Goal: Transaction & Acquisition: Purchase product/service

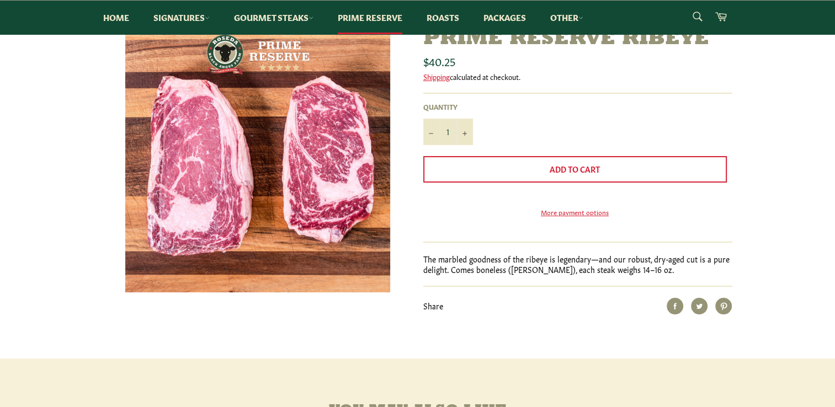
scroll to position [110, 0]
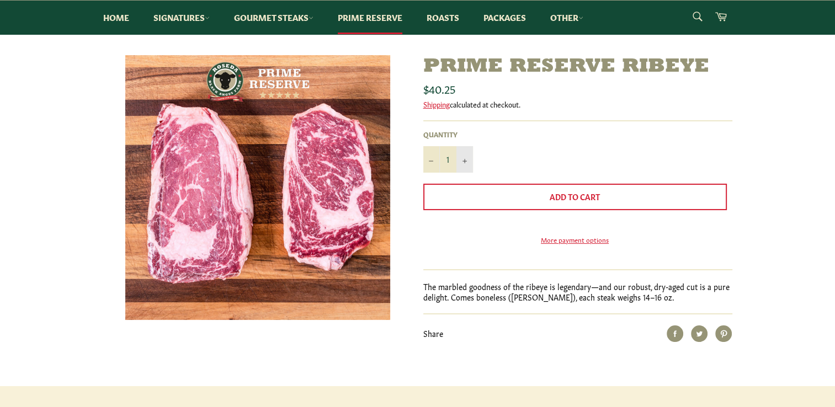
click at [471, 163] on button "+" at bounding box center [464, 159] width 17 height 26
click at [467, 164] on button "+" at bounding box center [464, 159] width 17 height 26
type input "3"
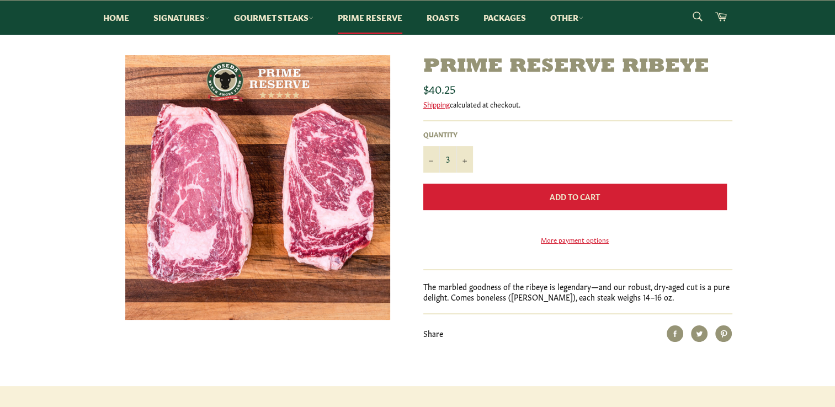
click at [538, 187] on button "Add to Cart" at bounding box center [574, 197] width 303 height 26
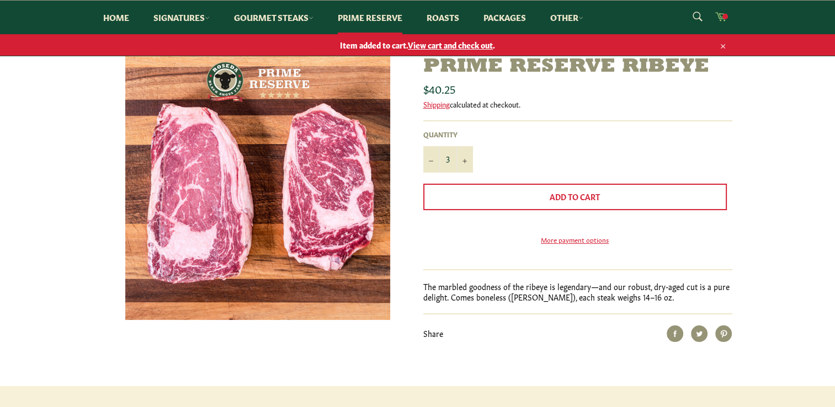
click at [715, 12] on icon at bounding box center [721, 16] width 12 height 9
